Goal: Task Accomplishment & Management: Use online tool/utility

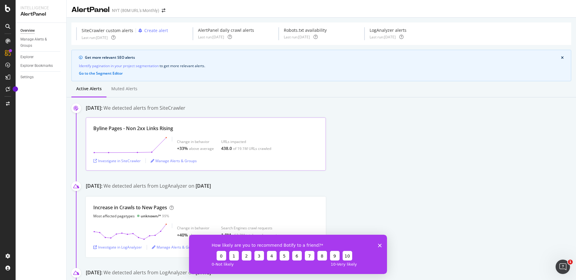
click at [174, 128] on div "Byline Pages - Non 2xx Links Rising" at bounding box center [205, 128] width 225 height 7
click at [118, 164] on div "Investigate in SiteCrawler" at bounding box center [116, 160] width 47 height 9
